Goal: Transaction & Acquisition: Purchase product/service

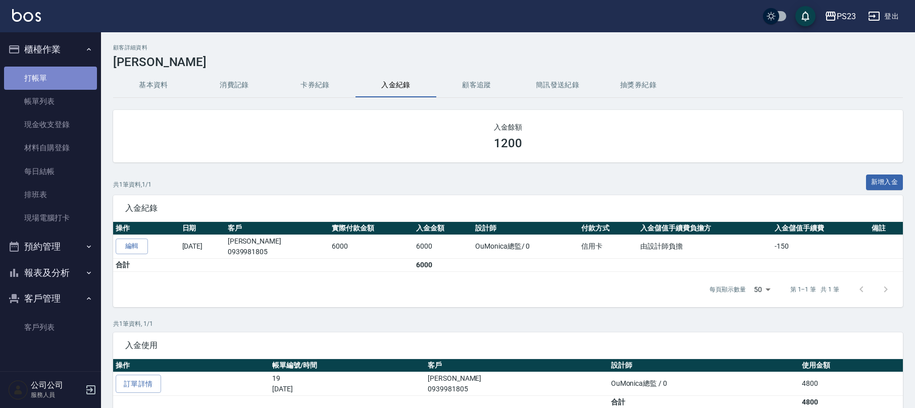
click at [36, 78] on link "打帳單" at bounding box center [50, 78] width 93 height 23
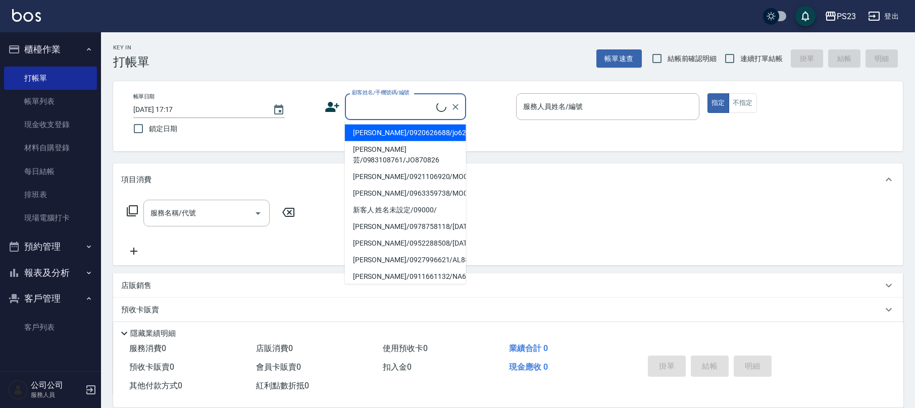
click at [401, 108] on input "顧客姓名/手機號碼/編號" at bounding box center [392, 107] width 87 height 18
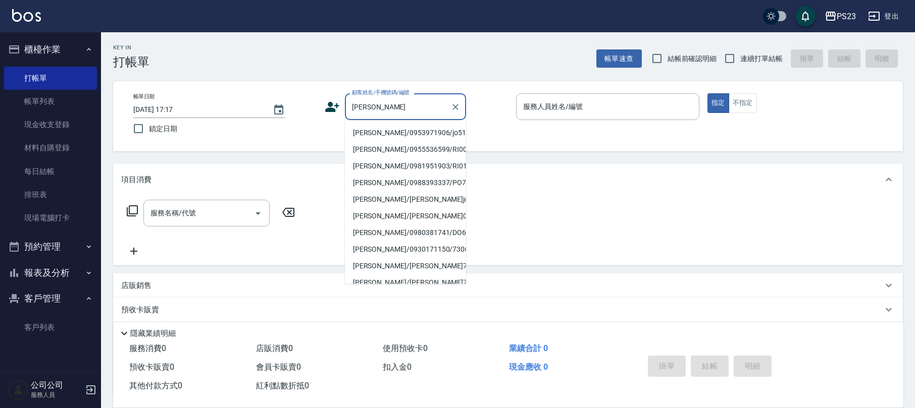
click at [377, 134] on li "[PERSON_NAME]/0953971906/jo510112" at bounding box center [405, 133] width 121 height 17
type input "[PERSON_NAME]/0953971906/jo510112"
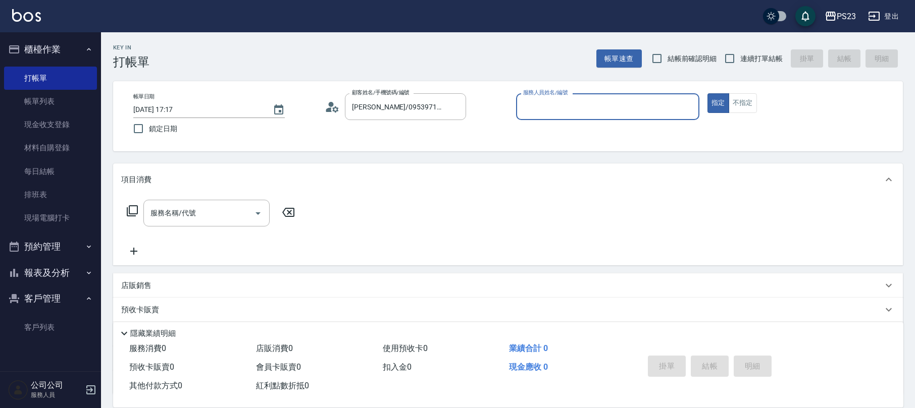
type input "[PERSON_NAME]-89"
click at [132, 211] on icon at bounding box center [132, 211] width 12 height 12
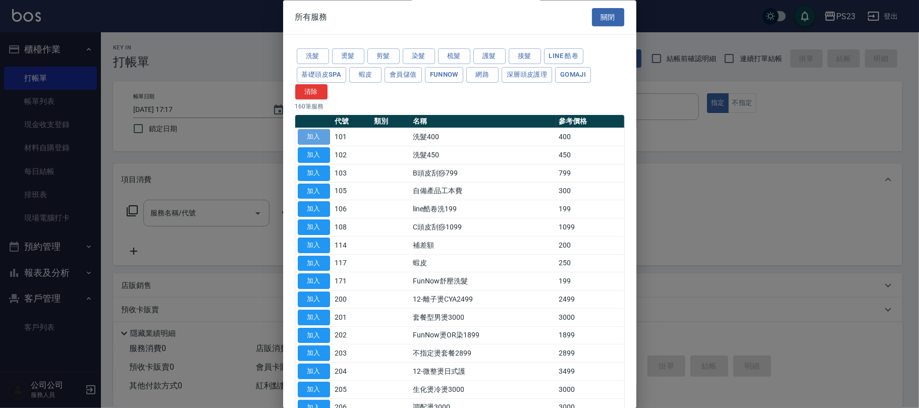
click at [321, 132] on button "加入" at bounding box center [314, 138] width 32 height 16
type input "洗髮400(101)"
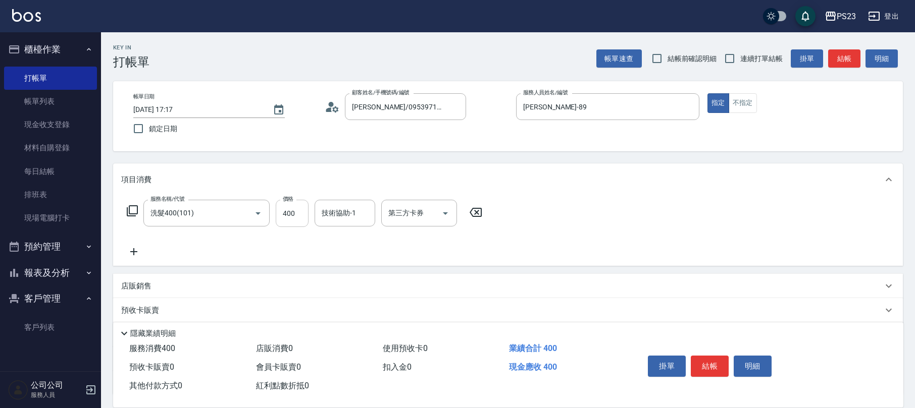
drag, startPoint x: 269, startPoint y: 213, endPoint x: 289, endPoint y: 203, distance: 22.6
click at [271, 212] on div "服務名稱/代號 洗髮400(101) 服務名稱/代號 價格 400 價格 技術協助-1 技術協助-1 第三方卡券 第三方卡券" at bounding box center [304, 213] width 367 height 27
click at [289, 210] on input "400" at bounding box center [292, 213] width 33 height 27
type input "500"
type input "[PERSON_NAME]-89"
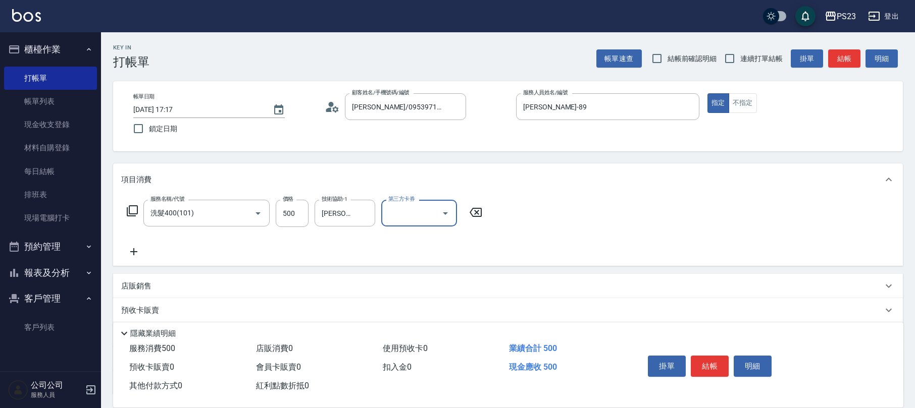
scroll to position [81, 0]
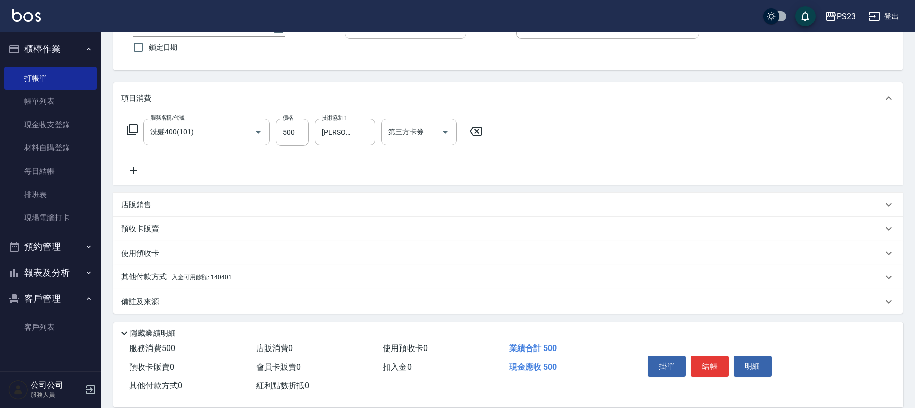
click at [270, 279] on div "其他付款方式 入金可用餘額: 140401" at bounding box center [501, 277] width 761 height 11
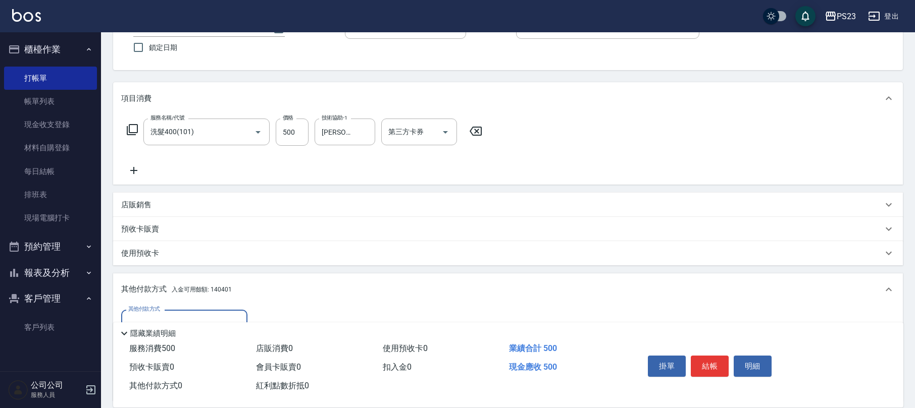
scroll to position [148, 0]
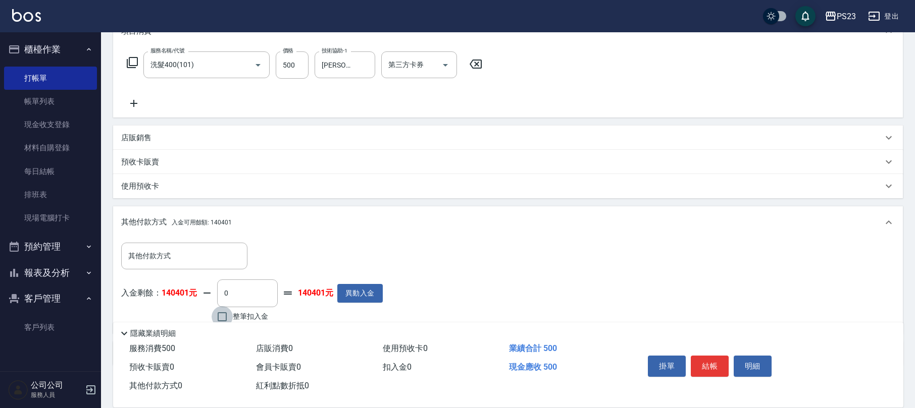
click at [215, 315] on input "整筆扣入金" at bounding box center [222, 316] width 21 height 21
checkbox input "true"
type input "500"
click at [713, 359] on button "結帳" at bounding box center [710, 366] width 38 height 21
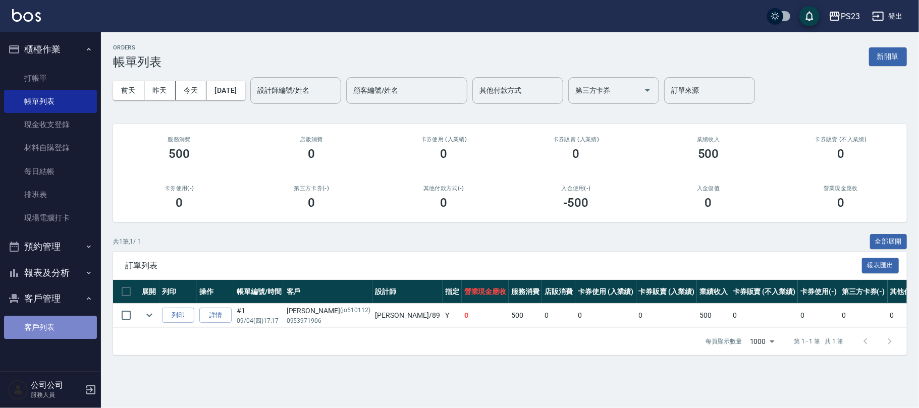
click at [37, 321] on link "客戶列表" at bounding box center [50, 327] width 93 height 23
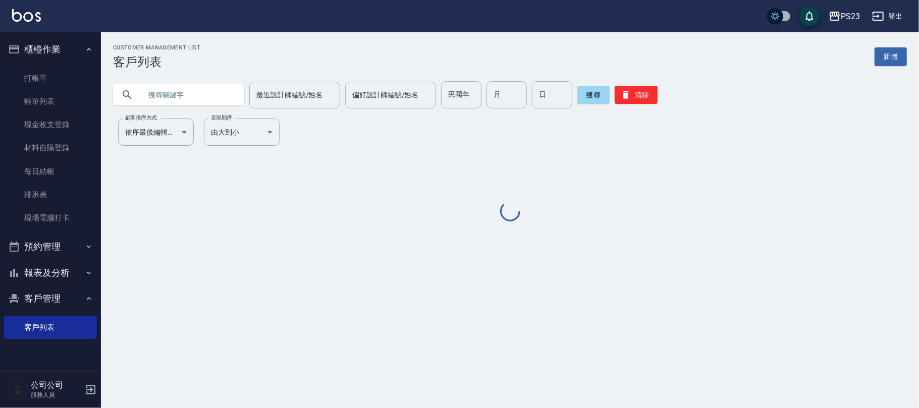
click at [181, 87] on input "text" at bounding box center [188, 94] width 95 height 27
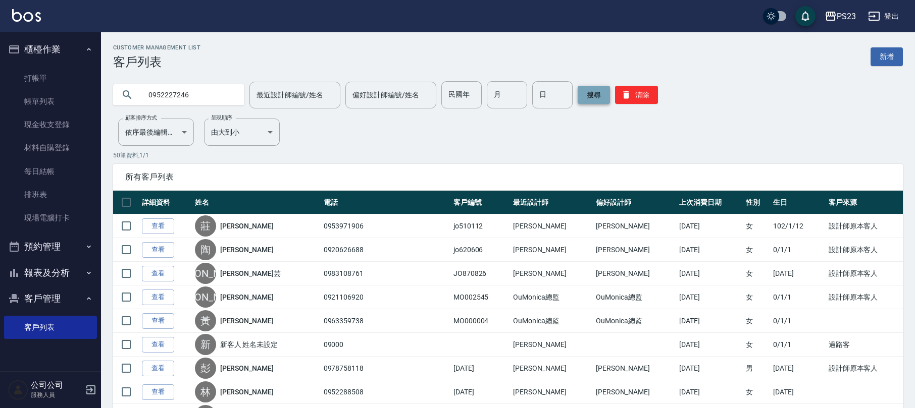
type input "0952227246"
click at [594, 87] on button "搜尋" at bounding box center [594, 95] width 32 height 18
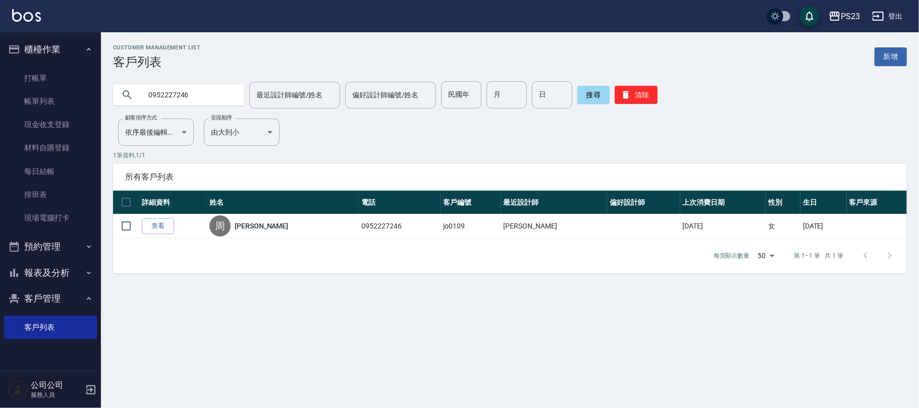
click at [166, 228] on link "查看" at bounding box center [158, 227] width 32 height 16
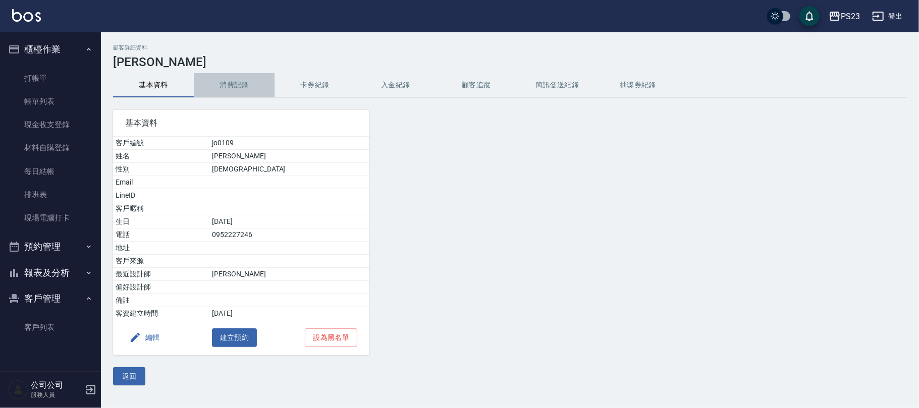
click at [229, 83] on button "消費記錄" at bounding box center [234, 85] width 81 height 24
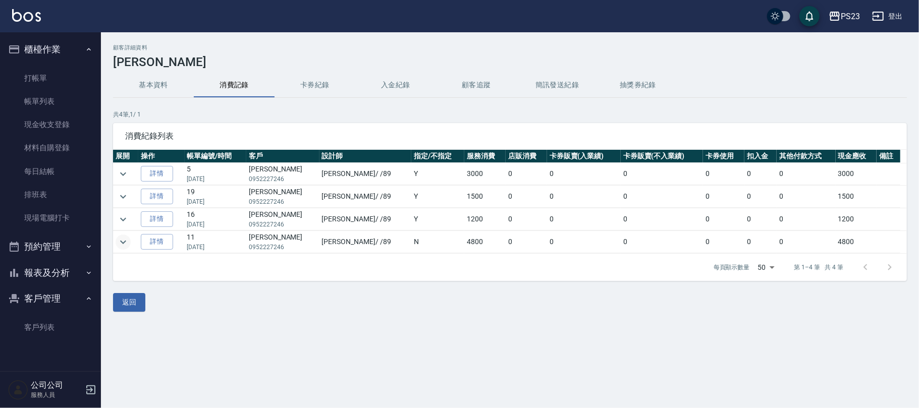
click at [124, 242] on icon "expand row" at bounding box center [123, 242] width 12 height 12
